Goal: Task Accomplishment & Management: Complete application form

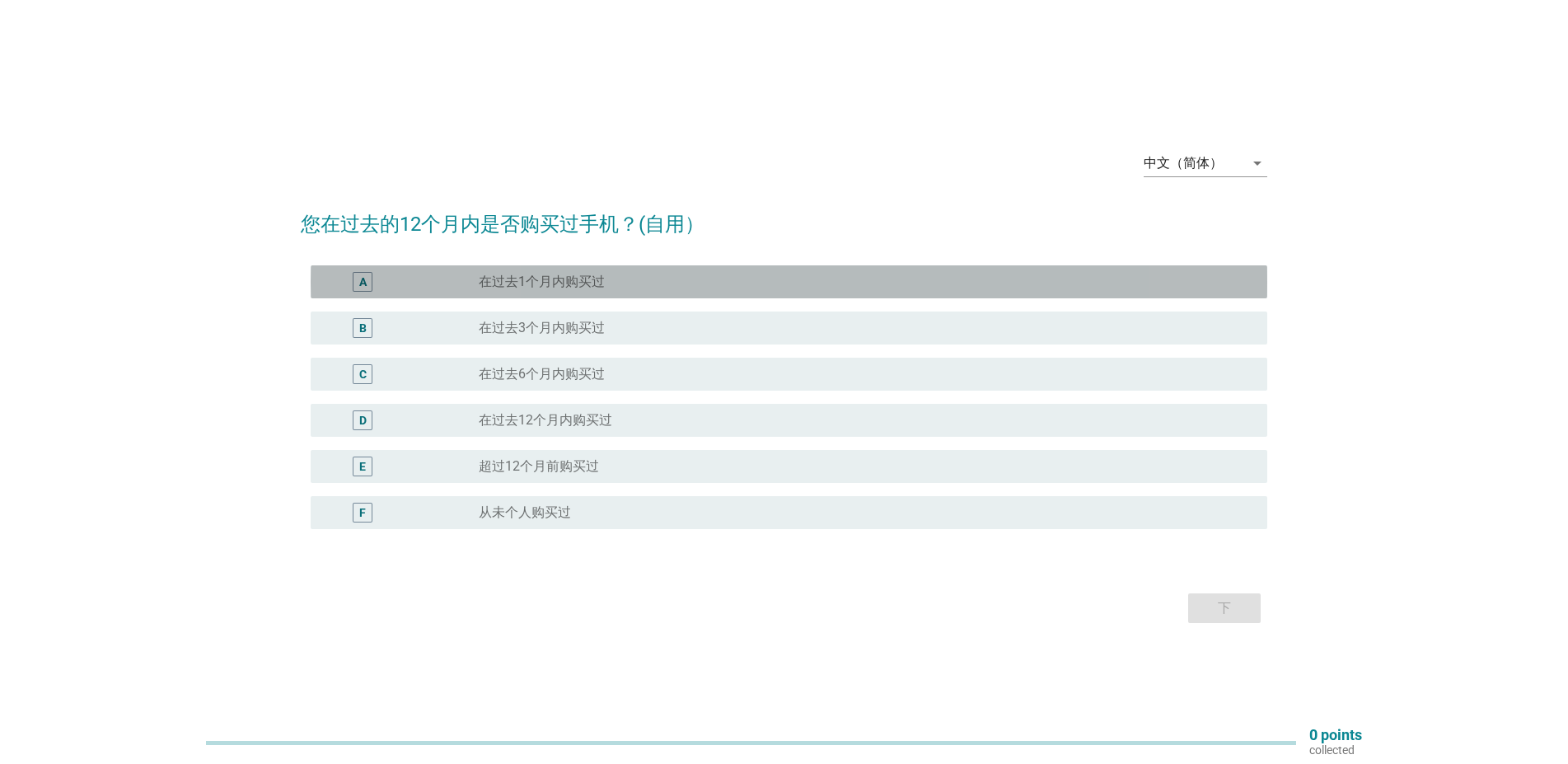
click at [357, 281] on div "A" at bounding box center [363, 282] width 20 height 20
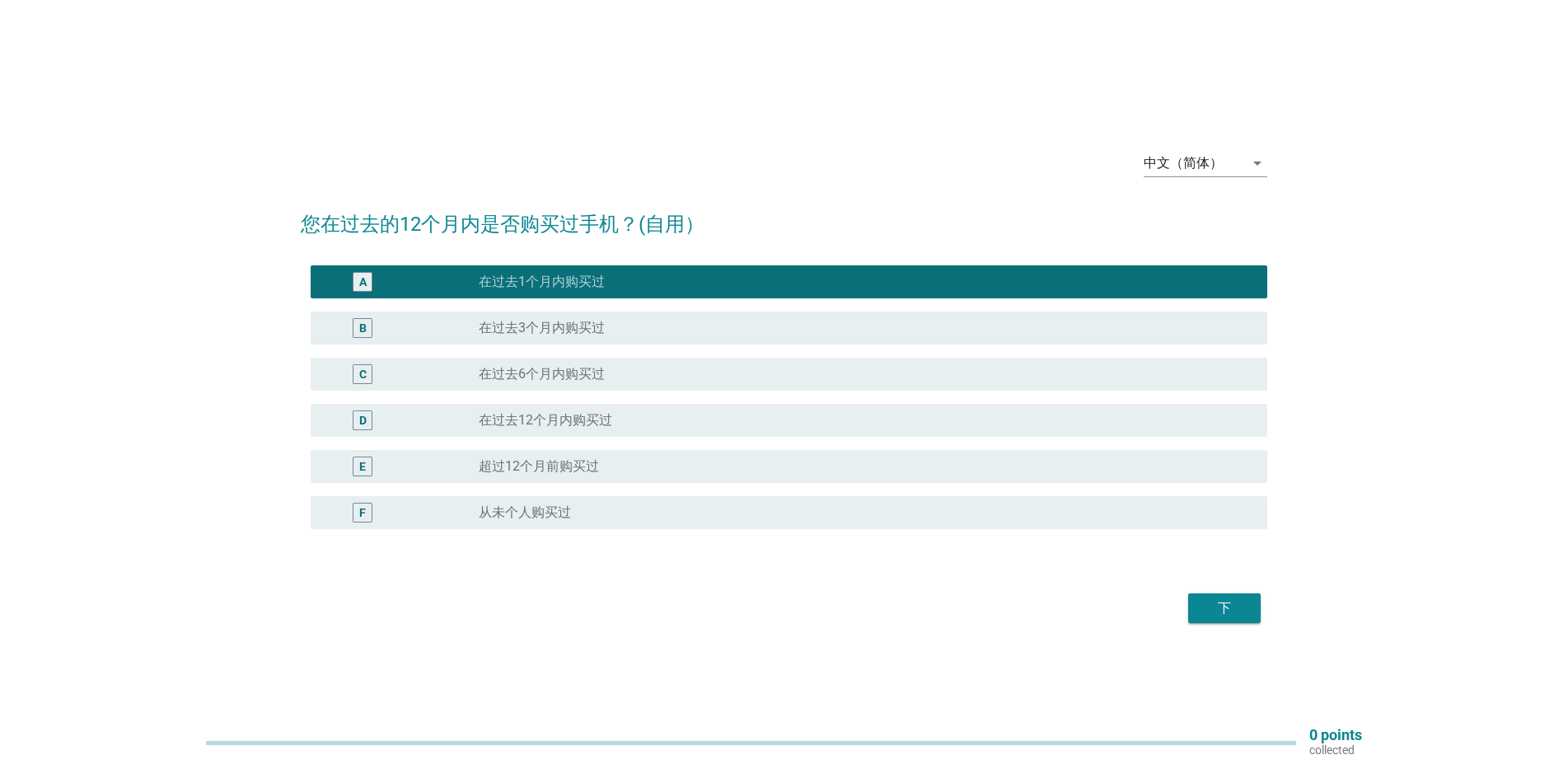
click at [1243, 610] on div "下" at bounding box center [1224, 609] width 46 height 20
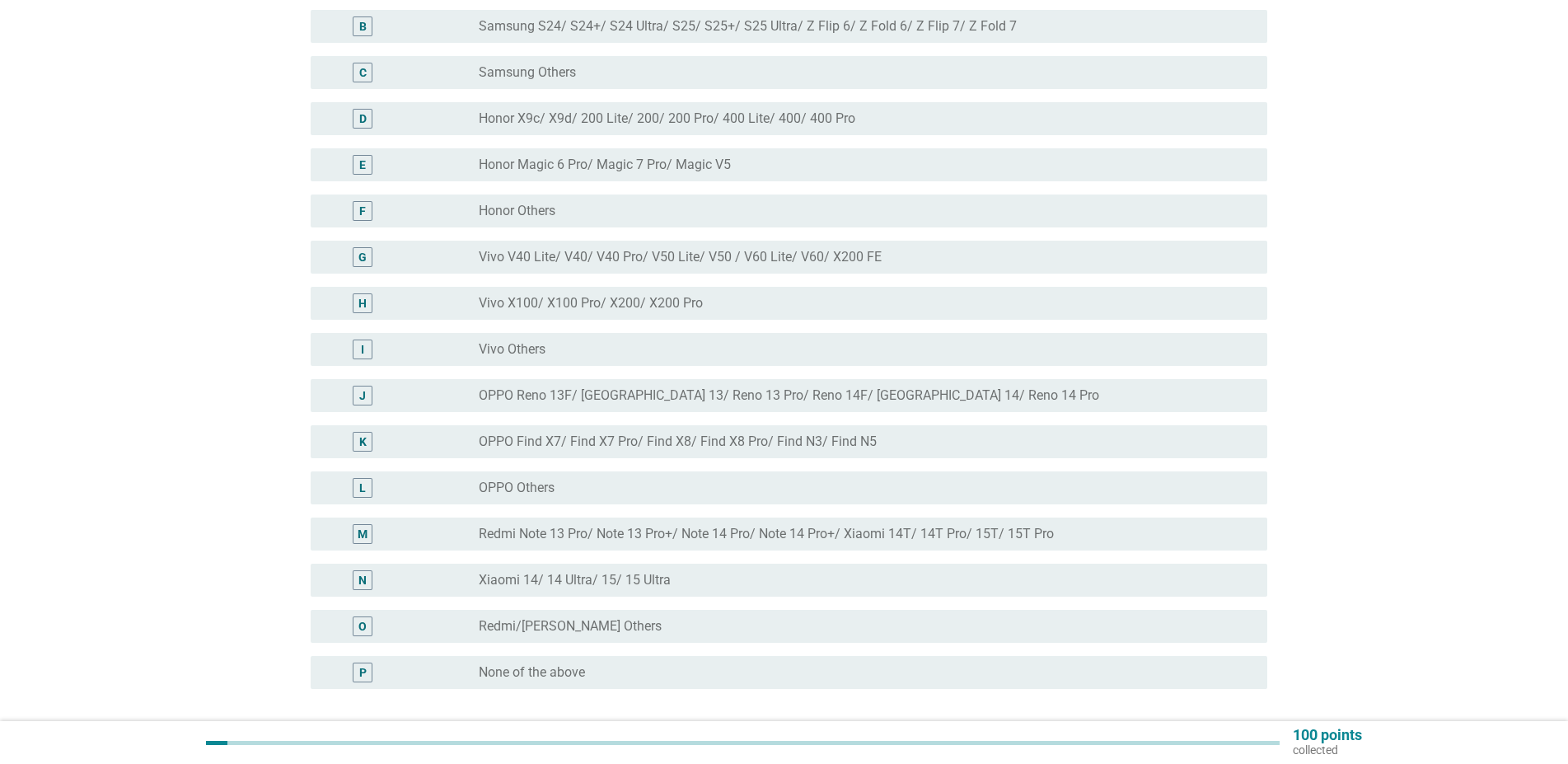
scroll to position [380, 0]
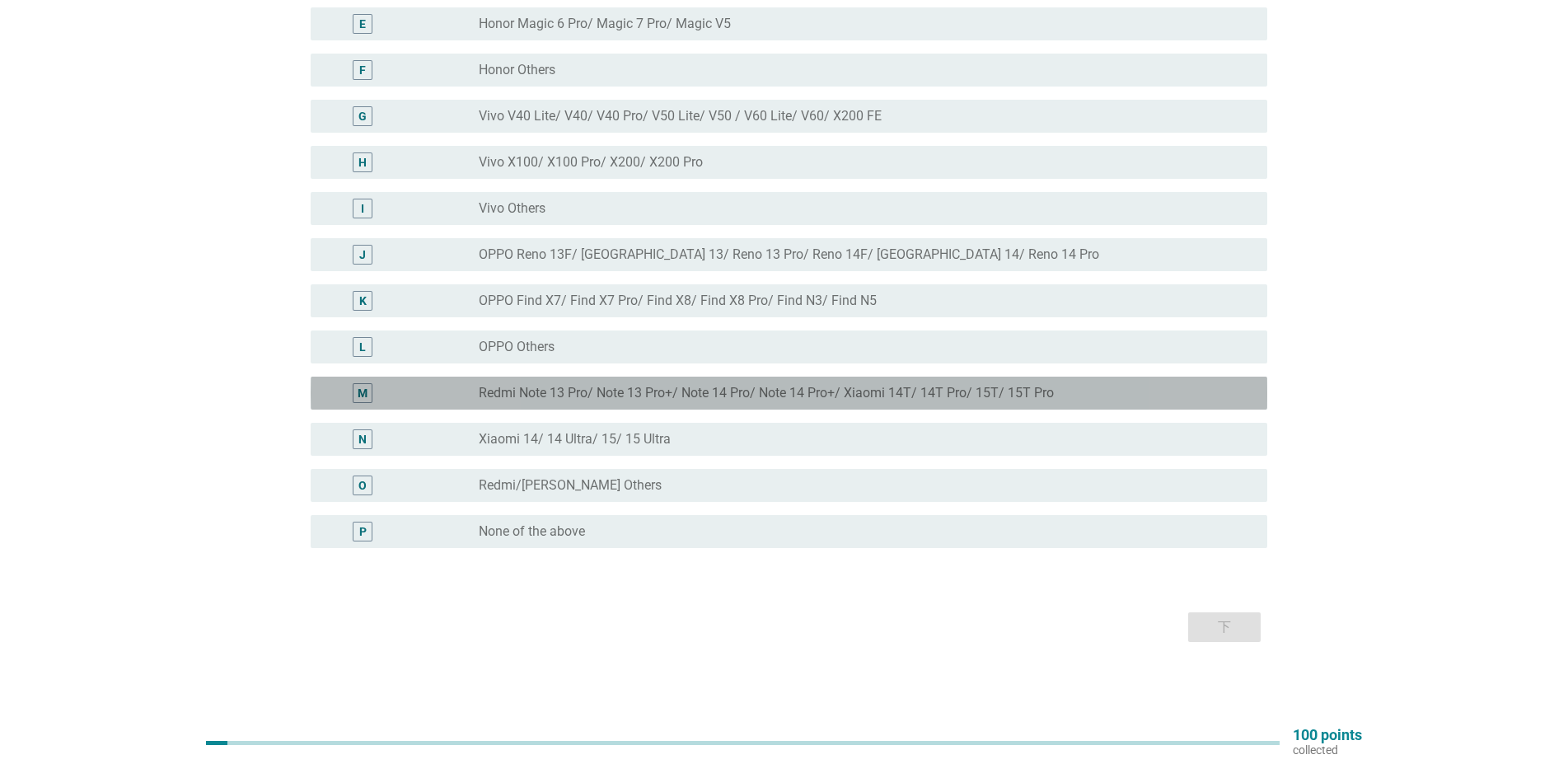
click at [357, 390] on div "M" at bounding box center [363, 394] width 20 height 20
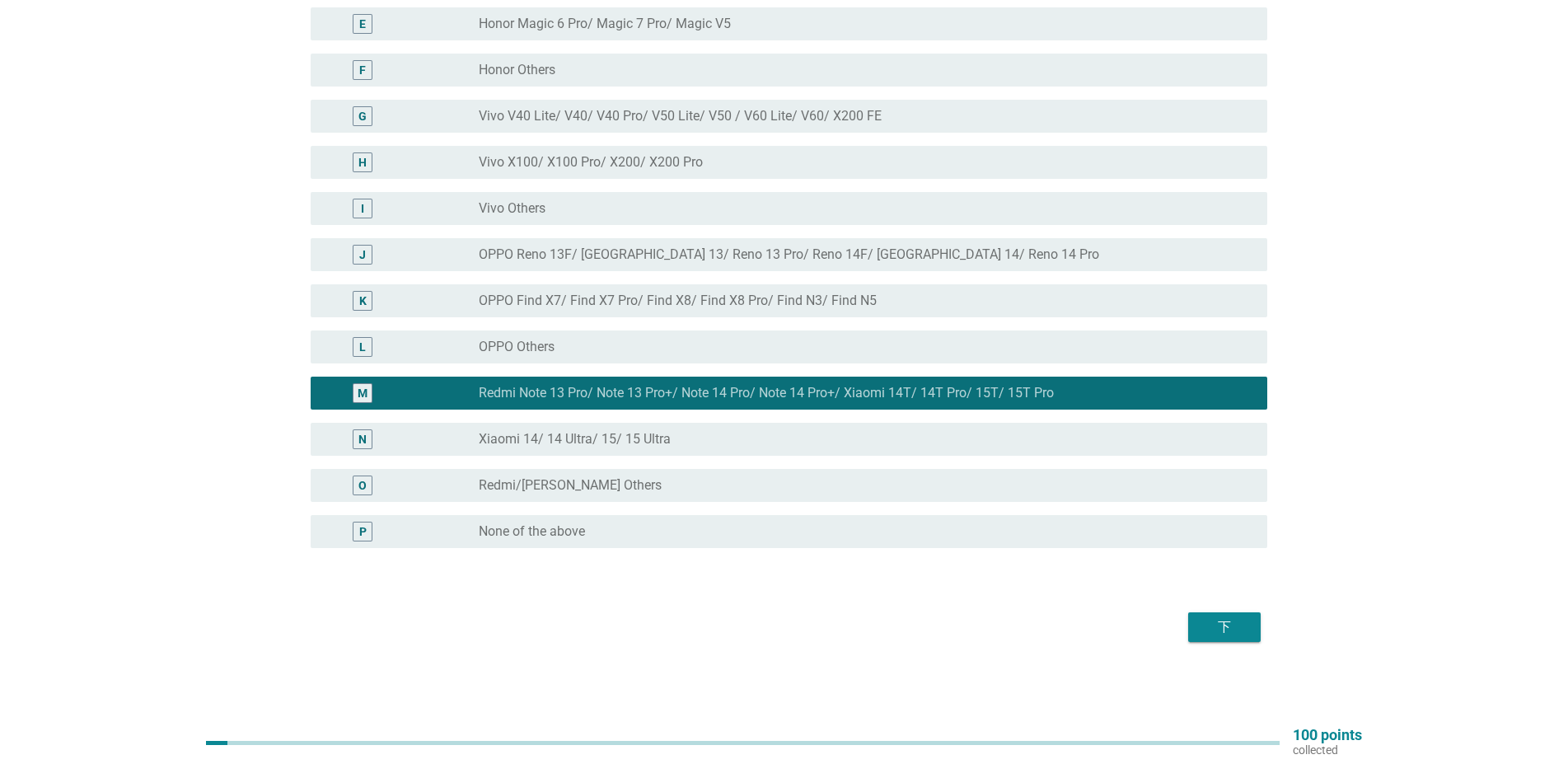
click at [1233, 621] on div "下" at bounding box center [1224, 628] width 46 height 20
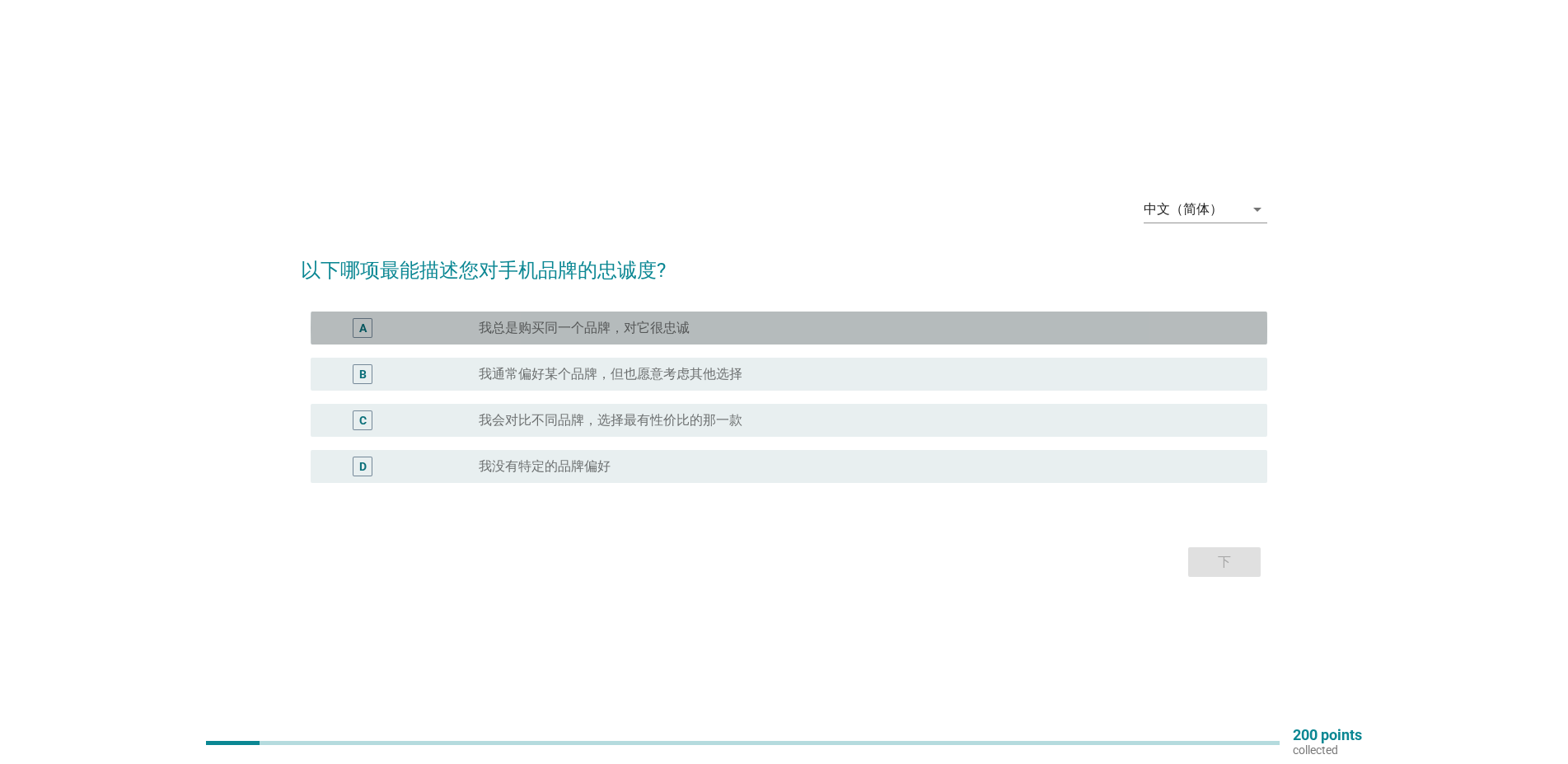
click at [364, 327] on div "A" at bounding box center [363, 327] width 7 height 17
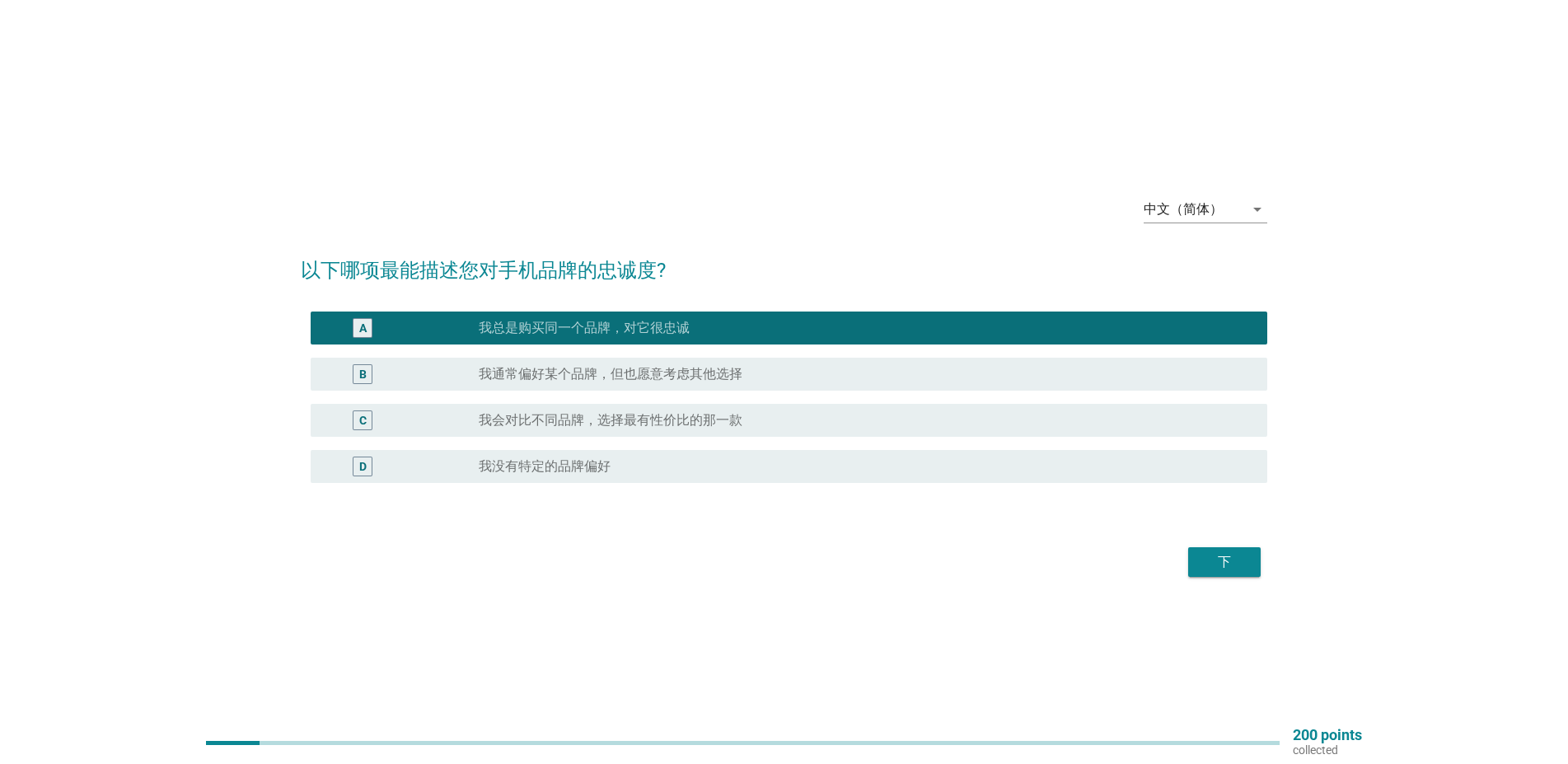
click at [1220, 555] on div "下" at bounding box center [1224, 563] width 46 height 20
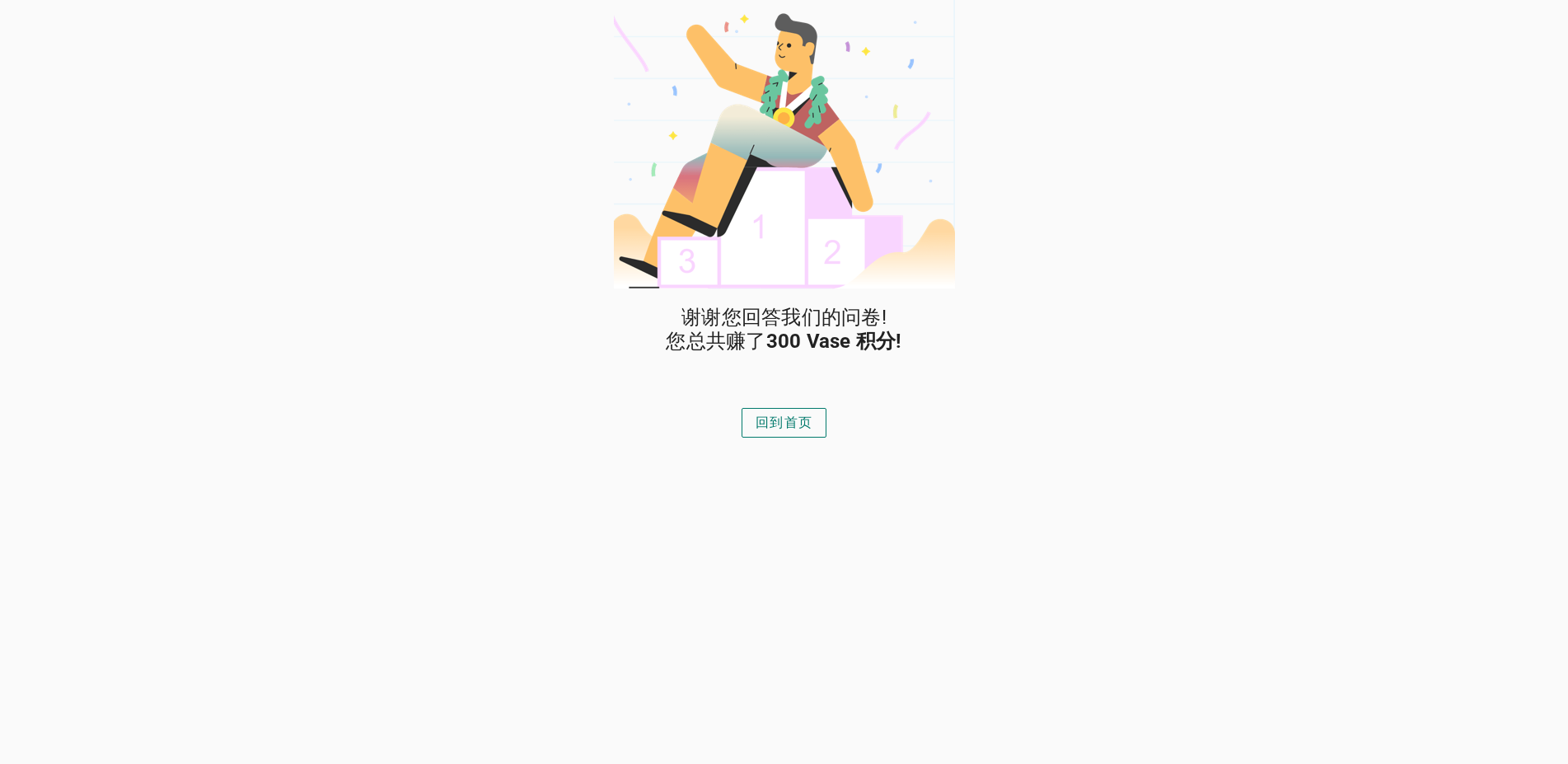
click at [793, 424] on div "回到首页" at bounding box center [784, 423] width 57 height 20
